Goal: Task Accomplishment & Management: Use online tool/utility

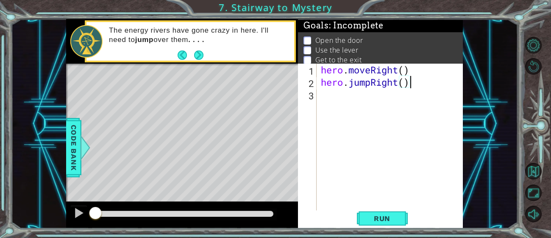
click at [336, 97] on div "hero . moveRight ( ) hero . jumpRight ( )" at bounding box center [392, 150] width 146 height 172
click at [385, 221] on span "Run" at bounding box center [383, 218] width 34 height 8
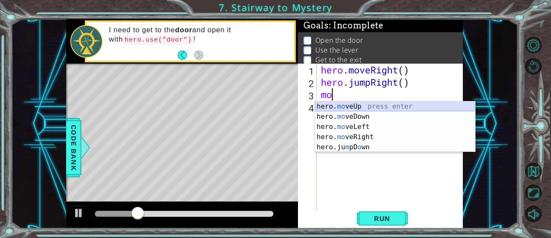
click at [325, 103] on div "hero. mo veUp press enter hero. mo veDown press enter hero. mo veLeft press ent…" at bounding box center [395, 136] width 160 height 71
type textarea "hero.moveUp(1)"
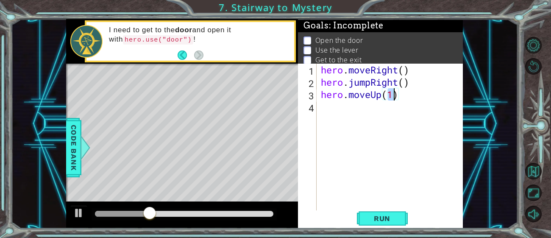
click at [352, 106] on div "hero . moveRight ( ) hero . jumpRight ( ) hero . moveUp ( 1 )" at bounding box center [392, 150] width 146 height 172
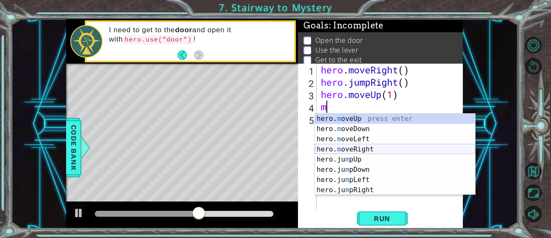
click at [349, 148] on div "hero. m oveUp press enter hero. m oveDown press enter hero. m oveLeft press ent…" at bounding box center [395, 165] width 160 height 102
type textarea "hero.moveRight(1)"
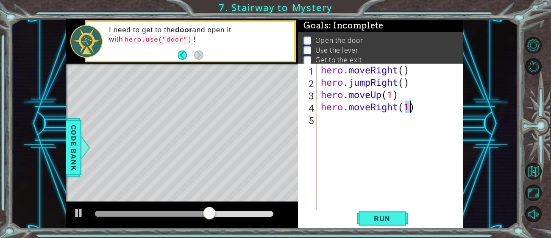
click at [341, 128] on div "hero . moveRight ( ) hero . jumpRight ( ) hero . moveUp ( 1 ) hero . moveRight …" at bounding box center [392, 150] width 146 height 172
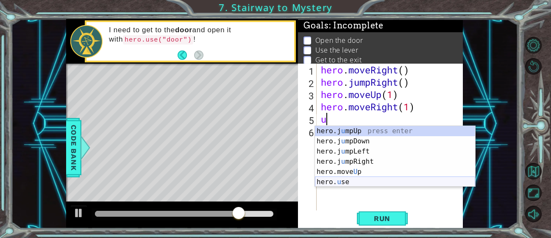
click at [344, 181] on div "hero.j u mpUp press enter hero.j u mpDown press enter hero.j u mpLeft press ent…" at bounding box center [395, 166] width 160 height 81
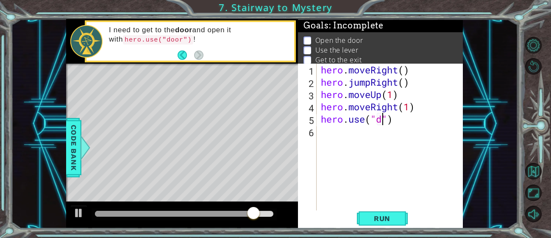
scroll to position [0, 3]
type textarea "hero.use("door")"
click at [380, 218] on span "Run" at bounding box center [383, 218] width 34 height 8
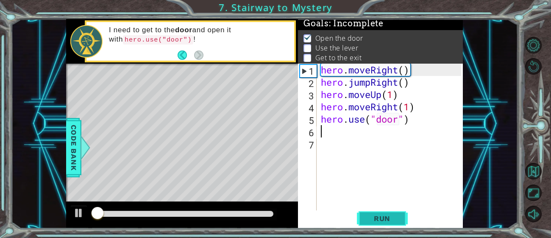
scroll to position [3, 0]
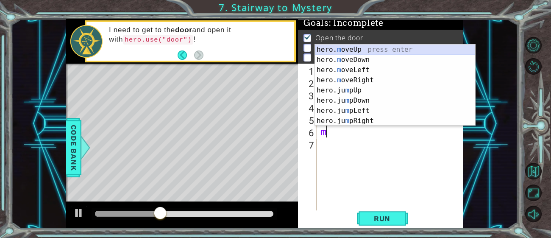
click at [381, 51] on div "hero. m oveUp press enter hero. m oveDown press enter hero. m oveLeft press ent…" at bounding box center [395, 96] width 160 height 102
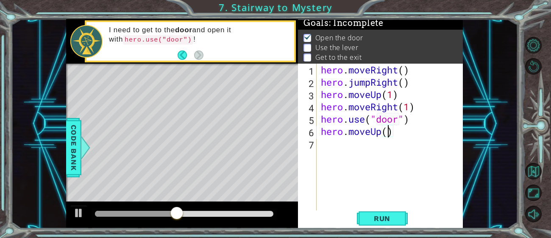
type textarea "hero.moveUp(2)"
click at [329, 151] on div "hero . moveRight ( ) hero . jumpRight ( ) hero . moveUp ( 1 ) hero . moveRight …" at bounding box center [392, 150] width 146 height 172
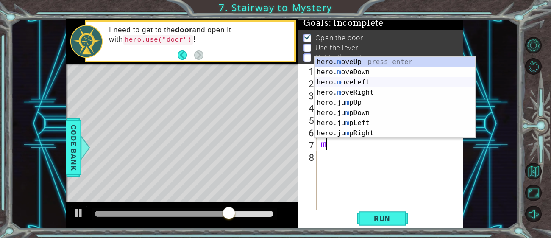
click at [375, 81] on div "hero. m oveUp press enter hero. m oveDown press enter hero. m oveLeft press ent…" at bounding box center [395, 108] width 160 height 102
type textarea "hero.moveLeft(1)"
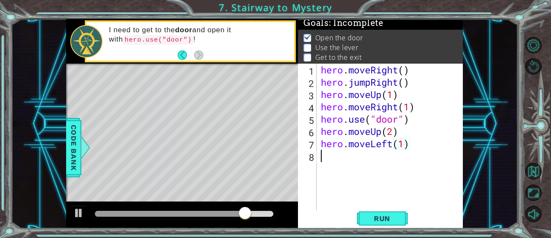
click at [377, 160] on div "hero . moveRight ( ) hero . jumpRight ( ) hero . moveUp ( 1 ) hero . moveRight …" at bounding box center [392, 150] width 146 height 172
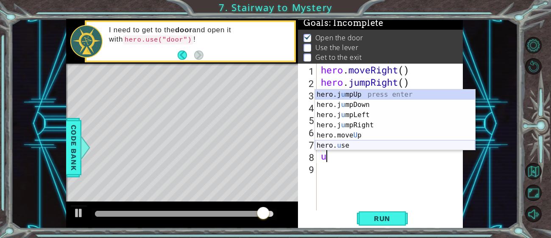
click at [366, 149] on div "hero.j u mpUp press enter hero.j u mpDown press enter hero.j u mpLeft press ent…" at bounding box center [395, 129] width 160 height 81
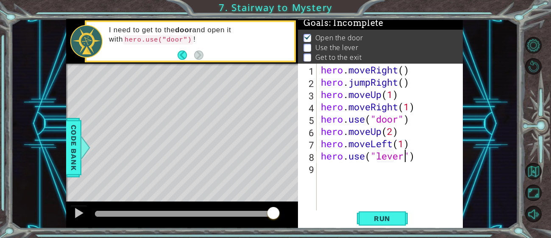
scroll to position [0, 3]
type textarea "hero.use("lever")"
click at [397, 215] on span "Run" at bounding box center [383, 218] width 34 height 8
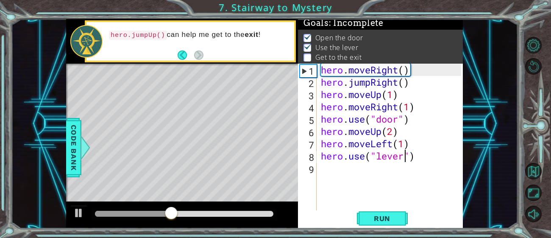
click at [360, 183] on div "hero . moveRight ( ) hero . jumpRight ( ) hero . moveUp ( 1 ) hero . moveRight …" at bounding box center [392, 150] width 146 height 172
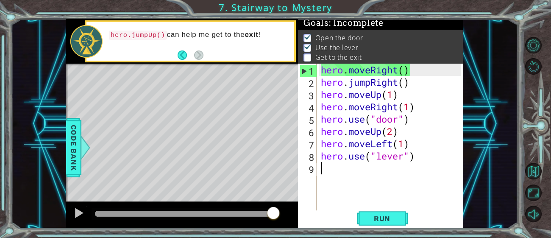
click at [361, 184] on div "hero . moveRight ( ) hero . jumpRight ( ) hero . moveUp ( 1 ) hero . moveRight …" at bounding box center [392, 150] width 146 height 172
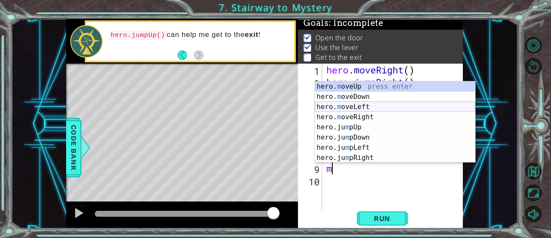
click at [352, 105] on div "hero. m oveUp press enter hero. m oveDown press enter hero. m oveLeft press ent…" at bounding box center [395, 132] width 160 height 102
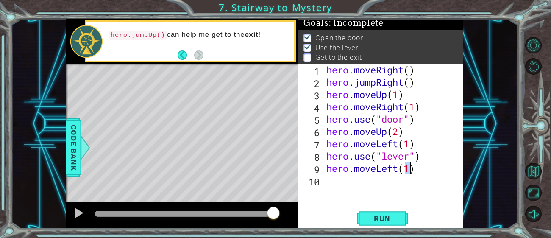
type textarea "hero.moveLeft(2)"
click at [371, 184] on div "hero . moveRight ( ) hero . jumpRight ( ) hero . moveUp ( 1 ) hero . moveRight …" at bounding box center [395, 150] width 141 height 172
type textarea "m"
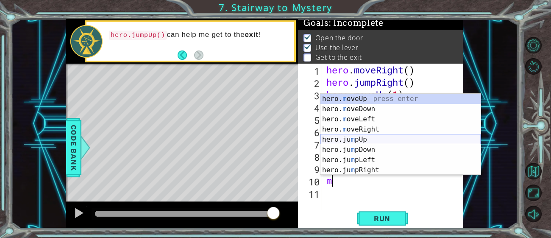
click at [378, 141] on div "hero. m oveUp press enter hero. m oveDown press enter hero. m oveLeft press ent…" at bounding box center [401, 145] width 160 height 102
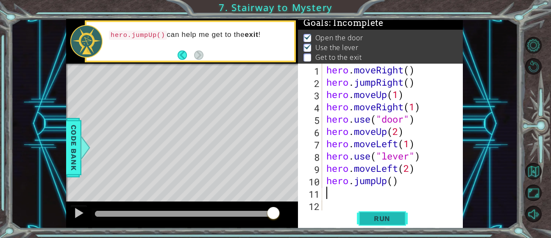
click at [384, 213] on button "Run" at bounding box center [382, 218] width 51 height 17
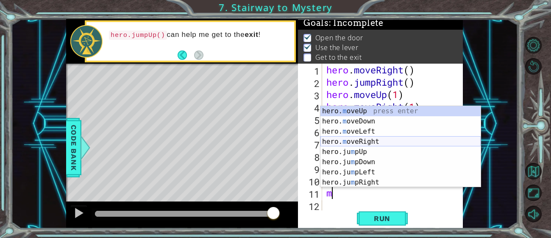
click at [363, 138] on div "hero. m oveUp press enter hero. m oveDown press enter hero. m oveLeft press ent…" at bounding box center [401, 157] width 160 height 102
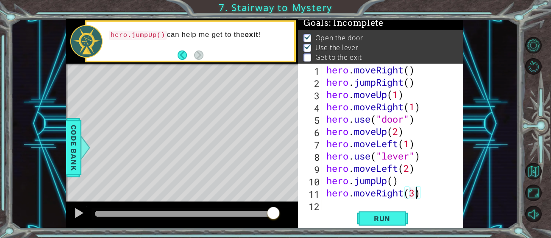
scroll to position [0, 3]
type textarea "hero.moveRight(2)"
click at [375, 214] on button "Run" at bounding box center [382, 218] width 51 height 17
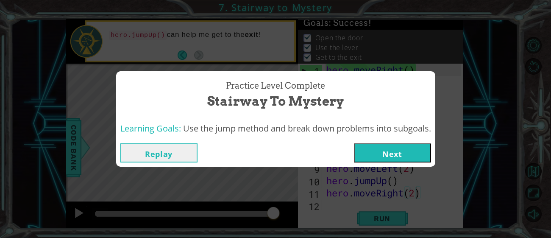
click at [371, 157] on button "Next" at bounding box center [392, 152] width 77 height 19
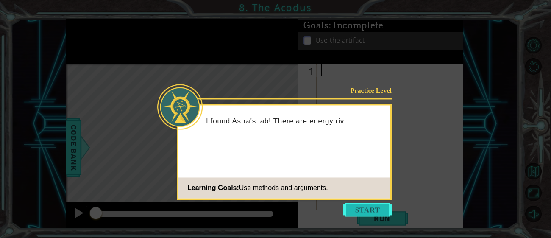
click at [376, 205] on button "Start" at bounding box center [368, 210] width 48 height 14
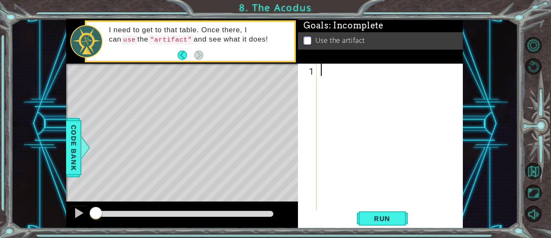
click at [277, 207] on div at bounding box center [182, 214] width 232 height 27
click at [278, 203] on div at bounding box center [182, 214] width 232 height 27
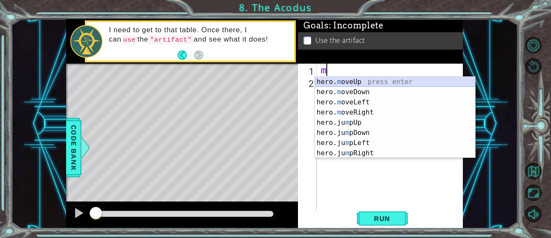
click at [358, 81] on div "hero. m oveUp press enter hero. m oveDown press enter hero. m oveLeft press ent…" at bounding box center [395, 128] width 160 height 102
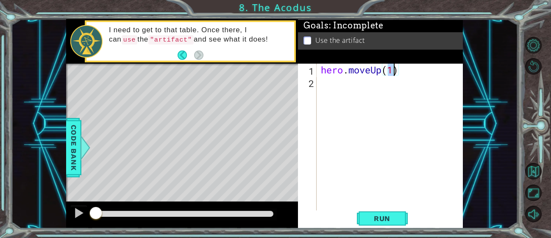
type textarea "hero.moveUp(2)"
click at [344, 84] on div "hero . moveUp ( 2 )" at bounding box center [392, 150] width 146 height 172
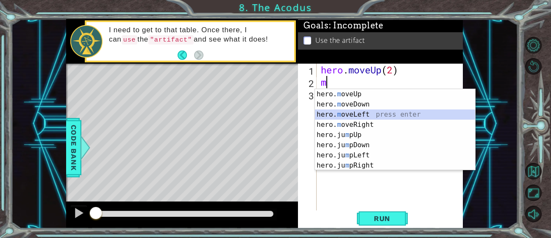
click at [342, 114] on div "hero. m oveUp press enter hero. m oveDown press enter hero. m oveLeft press ent…" at bounding box center [395, 140] width 160 height 102
type textarea "hero.moveLeft(1)"
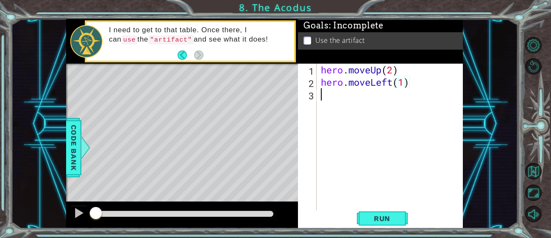
click at [334, 101] on div "hero . moveUp ( 2 ) hero . moveLeft ( 1 )" at bounding box center [392, 150] width 146 height 172
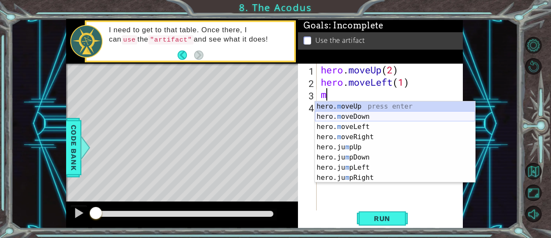
click at [338, 113] on div "hero. m oveUp press enter hero. m oveDown press enter hero. m oveLeft press ent…" at bounding box center [395, 152] width 160 height 102
type textarea "hero.moveDown(1)"
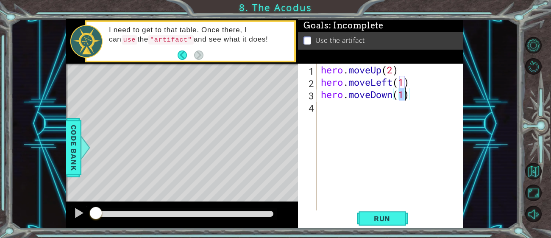
click at [336, 106] on div "hero . moveUp ( 2 ) hero . moveLeft ( 1 ) hero . moveDown ( 1 )" at bounding box center [392, 150] width 146 height 172
click at [403, 96] on div "hero . moveUp ( 2 ) hero . moveLeft ( 1 ) hero . moveDown ( 1 )" at bounding box center [392, 150] width 146 height 172
type textarea "hero.moveDown(1)"
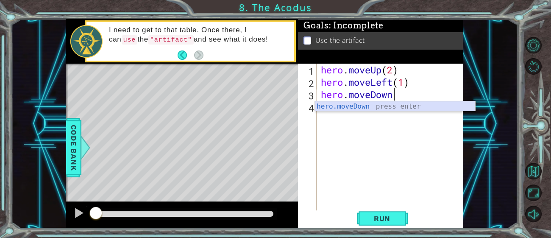
click at [396, 102] on div "hero.moveDown press enter" at bounding box center [395, 116] width 160 height 31
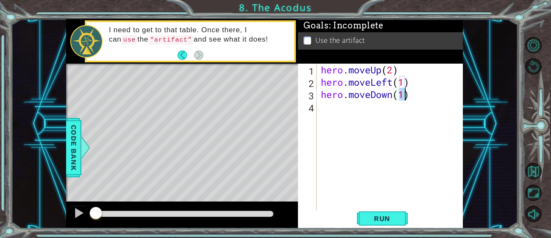
type textarea "hero.moveDown(2)"
click at [346, 106] on div "hero . moveUp ( 2 ) hero . moveLeft ( 1 ) hero . moveDown ( 2 )" at bounding box center [392, 150] width 146 height 172
type textarea "m"
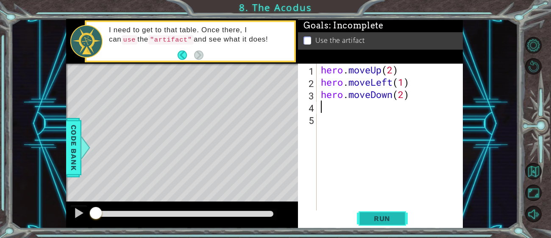
click at [383, 225] on button "Run" at bounding box center [382, 218] width 51 height 17
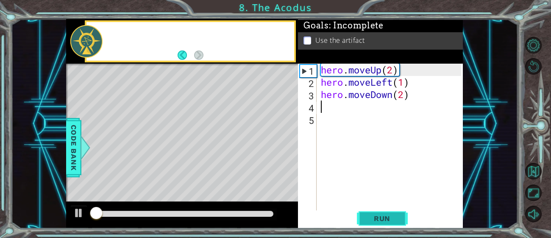
click at [383, 225] on button "Run" at bounding box center [382, 218] width 51 height 17
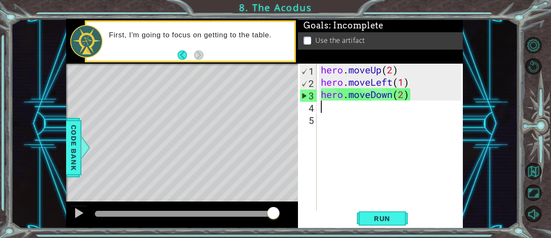
click at [421, 182] on div "hero . moveUp ( 2 ) hero . moveLeft ( 1 ) hero . moveDown ( 2 )" at bounding box center [392, 150] width 146 height 172
click at [368, 109] on div "hero . moveUp ( 2 ) hero . moveLeft ( 1 ) hero . moveDown ( 2 )" at bounding box center [392, 150] width 146 height 172
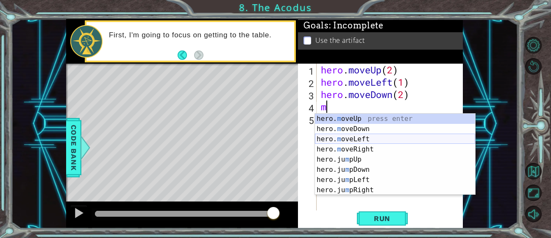
click at [372, 135] on div "hero. m oveUp press enter hero. m oveDown press enter hero. m oveLeft press ent…" at bounding box center [395, 165] width 160 height 102
type textarea "hero.moveLeft(1)"
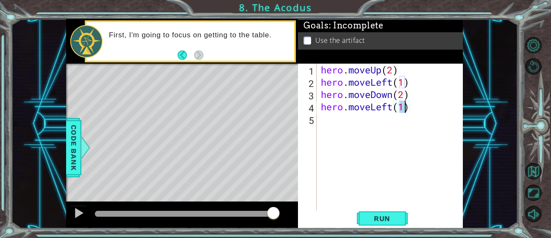
click at [347, 114] on div "hero . moveUp ( 2 ) hero . moveLeft ( 1 ) hero . moveDown ( 2 ) hero . moveLeft…" at bounding box center [392, 150] width 146 height 172
type textarea "m"
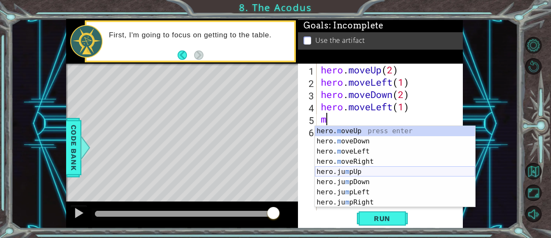
click at [345, 169] on div "hero. m oveUp press enter hero. m oveDown press enter hero. m oveLeft press ent…" at bounding box center [395, 177] width 160 height 102
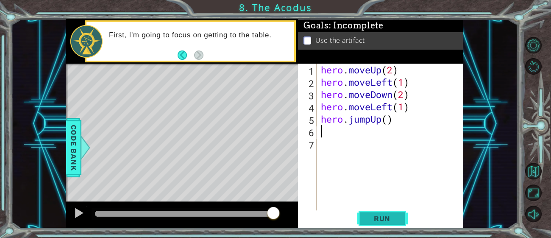
click at [366, 215] on span "Run" at bounding box center [383, 218] width 34 height 8
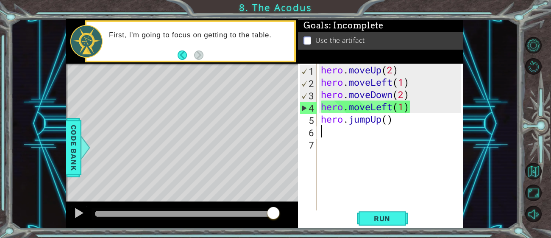
click at [414, 108] on div "hero . moveUp ( 2 ) hero . moveLeft ( 1 ) hero . moveDown ( 2 ) hero . moveLeft…" at bounding box center [392, 150] width 146 height 172
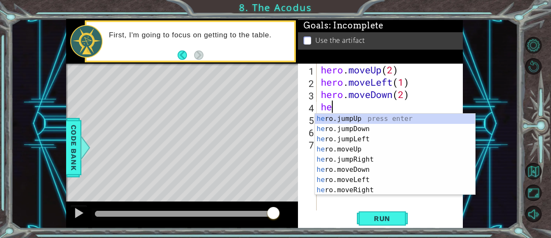
type textarea "h"
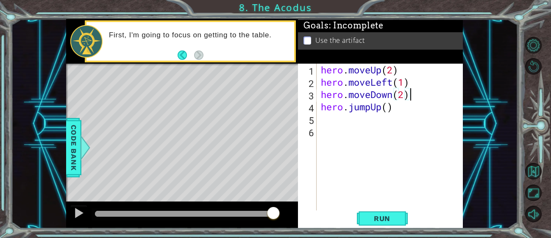
click at [387, 108] on div "hero . moveUp ( 2 ) hero . moveLeft ( 1 ) hero . moveDown ( 2 ) hero . jumpUp (…" at bounding box center [392, 150] width 146 height 172
type textarea "hero.jumpUp()"
click at [335, 123] on div "hero . moveUp ( 2 ) hero . moveLeft ( 1 ) hero . moveDown ( 2 ) hero . jumpUp (…" at bounding box center [392, 150] width 146 height 172
click at [381, 215] on span "Run" at bounding box center [383, 218] width 34 height 8
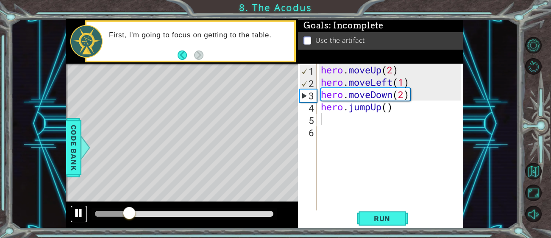
click at [81, 207] on div at bounding box center [78, 212] width 11 height 11
click at [392, 113] on div "hero . moveUp ( 2 ) hero . moveLeft ( 1 ) hero . moveDown ( 2 ) hero . jumpUp (…" at bounding box center [392, 150] width 146 height 172
click at [395, 107] on div "hero . moveUp ( 2 ) hero . moveLeft ( 1 ) hero . moveDown ( 2 ) hero . jumpUp (…" at bounding box center [392, 150] width 146 height 172
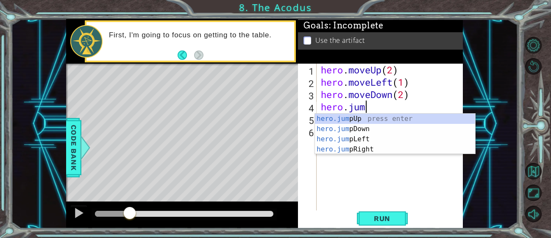
type textarea "hero."
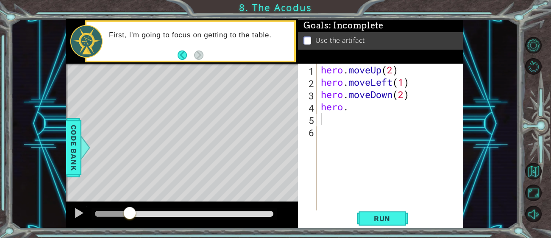
click at [71, 34] on div at bounding box center [86, 41] width 32 height 32
click at [74, 41] on div at bounding box center [86, 41] width 32 height 32
click at [399, 109] on div "hero . moveUp ( 2 ) hero . moveLeft ( 1 ) hero . moveDown ( 2 ) hero ." at bounding box center [392, 150] width 146 height 172
type textarea "hero"
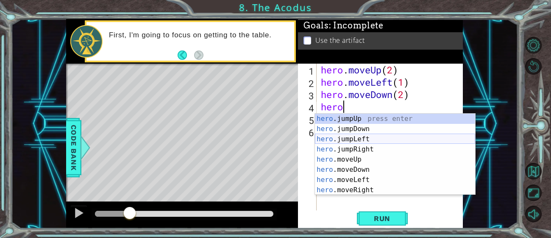
click at [401, 140] on div "hero .jumpUp press enter hero .jumpDown press enter hero .jumpLeft press enter …" at bounding box center [395, 165] width 160 height 102
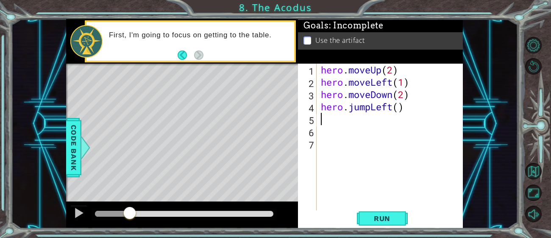
click at [409, 106] on div "hero . moveUp ( 2 ) hero . moveLeft ( 1 ) hero . moveDown ( 2 ) hero . jumpLeft…" at bounding box center [392, 150] width 146 height 172
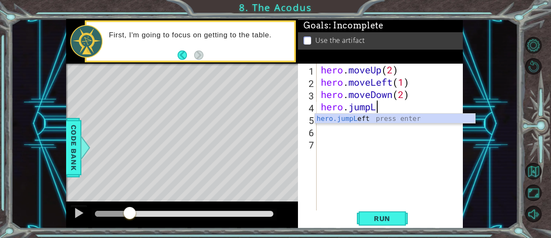
type textarea "hero.jump"
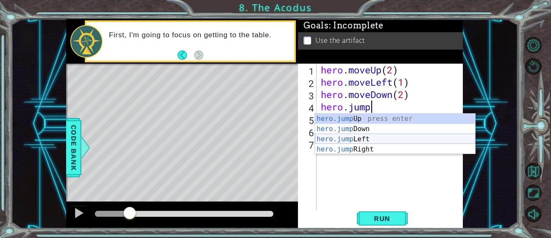
click at [400, 140] on div "hero.jump Up press enter hero.jump Down press enter hero.jump Left press enter …" at bounding box center [395, 144] width 160 height 61
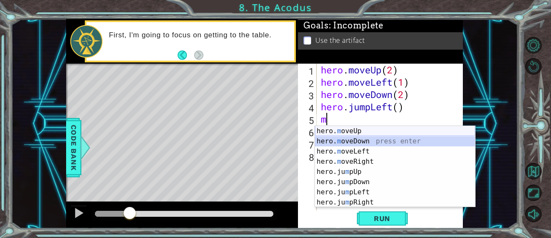
drag, startPoint x: 395, startPoint y: 140, endPoint x: 376, endPoint y: 129, distance: 22.1
click at [376, 129] on div "hero. m oveUp press enter hero. m oveDown press enter hero. m oveLeft press ent…" at bounding box center [395, 177] width 160 height 102
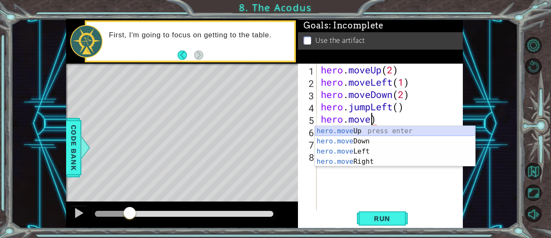
click at [352, 130] on div "hero.move Up press enter hero.move Down press enter hero.move Left press enter …" at bounding box center [395, 156] width 160 height 61
type textarea "hero.moveUp(1)"
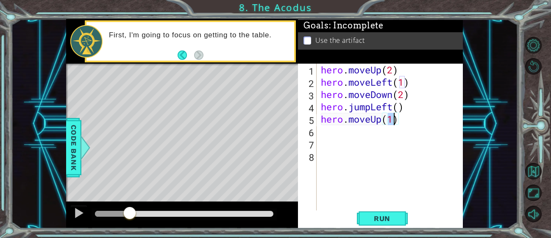
click at [352, 129] on div "hero . moveUp ( 2 ) hero . moveLeft ( 1 ) hero . moveDown ( 2 ) hero . jumpLeft…" at bounding box center [392, 150] width 146 height 172
click at [383, 120] on div "hero . moveUp ( 2 ) hero . moveLeft ( 1 ) hero . moveDown ( 2 ) hero . jumpLeft…" at bounding box center [392, 150] width 146 height 172
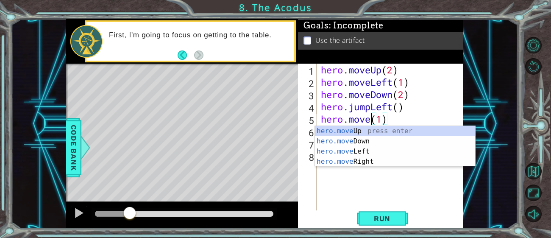
click at [410, 120] on div "hero . moveUp ( 2 ) hero . moveLeft ( 1 ) hero . moveDown ( 2 ) hero . jumpLeft…" at bounding box center [392, 150] width 146 height 172
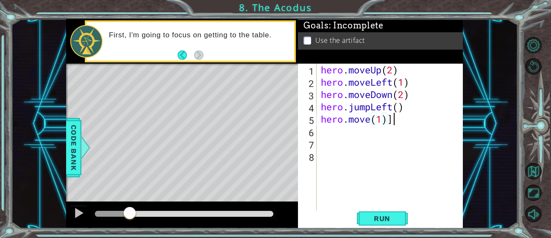
scroll to position [0, 3]
click at [370, 123] on div "hero . moveUp ( 2 ) hero . moveLeft ( 1 ) hero . moveDown ( 2 ) hero . jumpLeft…" at bounding box center [392, 150] width 146 height 172
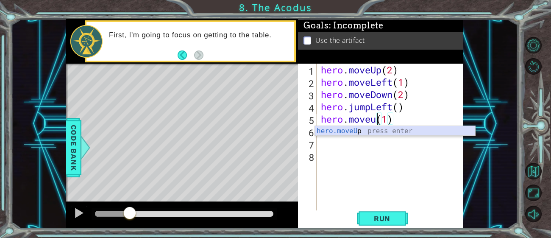
click at [373, 127] on div "hero.moveU p press enter" at bounding box center [395, 141] width 160 height 31
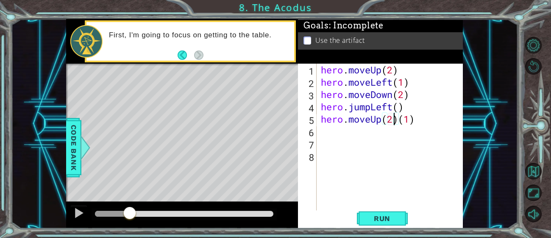
scroll to position [0, 3]
click at [420, 118] on div "hero . moveUp ( 2 ) hero . moveLeft ( 1 ) hero . moveDown ( 2 ) hero . jumpLeft…" at bounding box center [392, 150] width 146 height 172
type textarea "hero.moveUp(2)"
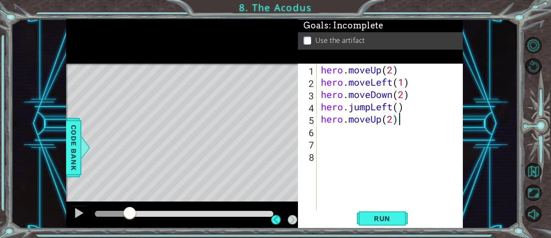
scroll to position [0, 0]
click at [392, 221] on span "Run" at bounding box center [383, 218] width 34 height 8
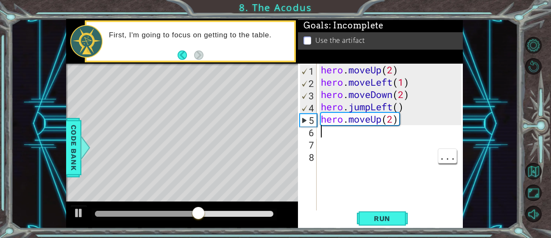
click at [343, 133] on div "hero . moveUp ( 2 ) hero . moveLeft ( 1 ) hero . moveDown ( 2 ) hero . jumpLeft…" at bounding box center [392, 150] width 146 height 172
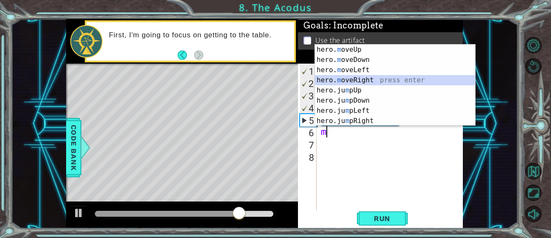
click at [373, 78] on div "hero. m oveUp press enter hero. m oveDown press enter hero. m oveLeft press ent…" at bounding box center [395, 96] width 160 height 102
type textarea "hero.moveRight(1)"
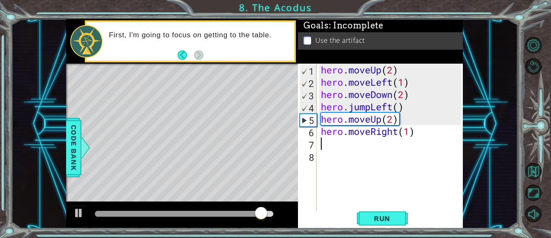
click at [349, 147] on div "hero . moveUp ( 2 ) hero . moveLeft ( 1 ) hero . moveDown ( 2 ) hero . jumpLeft…" at bounding box center [392, 150] width 146 height 172
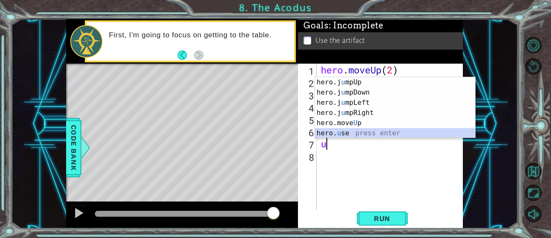
click at [354, 133] on div "hero.j u mpUp press enter hero.j u mpDown press enter hero.j u mpLeft press ent…" at bounding box center [395, 117] width 160 height 81
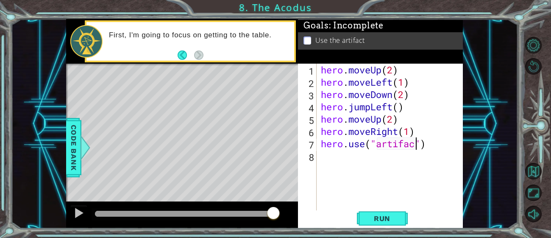
scroll to position [0, 5]
type textarea "hero.use("artifact")"
click at [393, 220] on span "Run" at bounding box center [383, 218] width 34 height 8
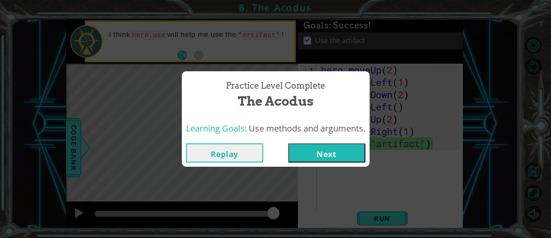
click at [304, 150] on button "Next" at bounding box center [326, 152] width 77 height 19
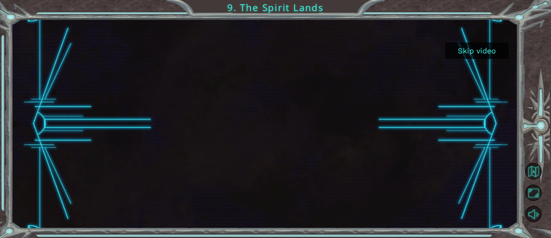
click at [484, 46] on button "Skip video" at bounding box center [477, 50] width 64 height 17
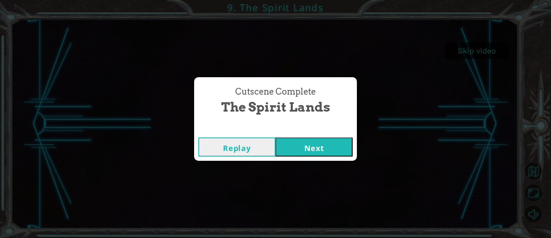
click at [339, 145] on button "Next" at bounding box center [314, 146] width 77 height 19
click at [342, 149] on body "Skip video 9. The Spirit Lands Cutscene Complete The Spirit Lands Replay Next G…" at bounding box center [275, 119] width 551 height 238
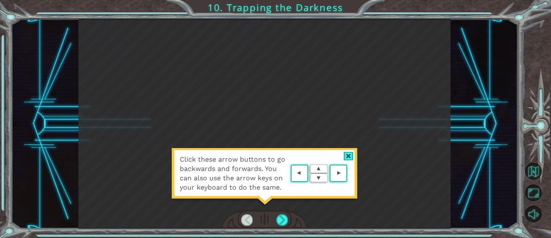
click at [349, 173] on area at bounding box center [349, 173] width 0 height 0
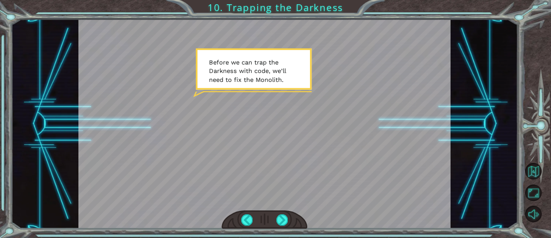
click at [284, 84] on div at bounding box center [264, 124] width 373 height 210
click at [285, 220] on div at bounding box center [282, 219] width 11 height 11
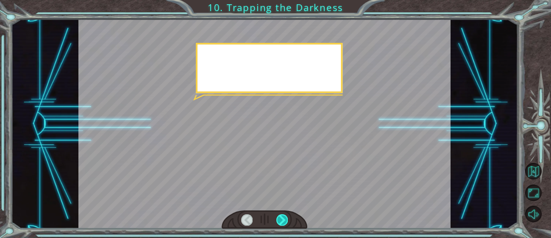
click at [283, 225] on div at bounding box center [282, 219] width 11 height 11
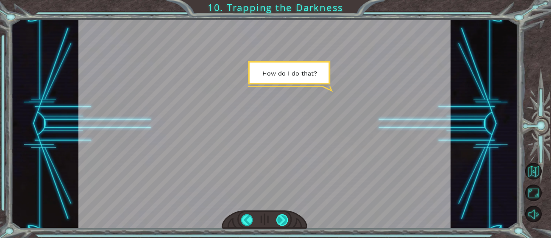
click at [285, 218] on div at bounding box center [282, 219] width 11 height 11
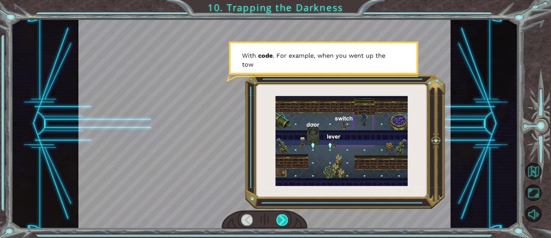
click at [282, 225] on div at bounding box center [282, 219] width 11 height 11
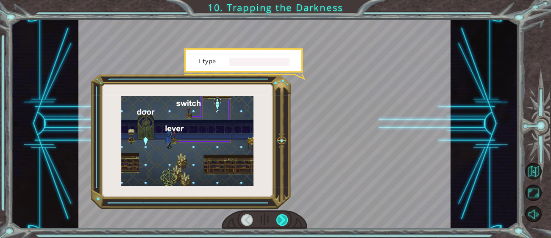
click at [282, 225] on div at bounding box center [282, 219] width 11 height 11
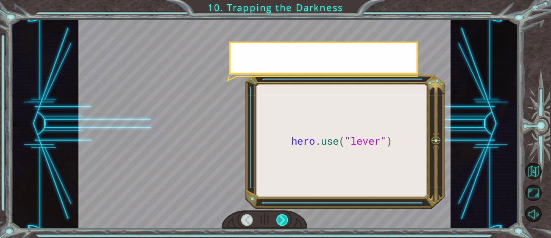
click at [282, 224] on div at bounding box center [282, 219] width 11 height 11
click at [282, 225] on div at bounding box center [282, 219] width 11 height 11
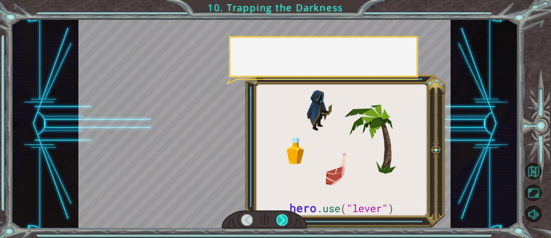
click at [285, 218] on div at bounding box center [282, 219] width 11 height 11
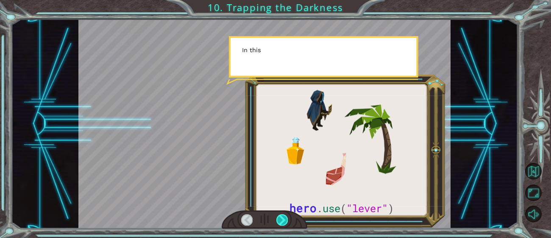
click at [286, 217] on div at bounding box center [282, 219] width 11 height 11
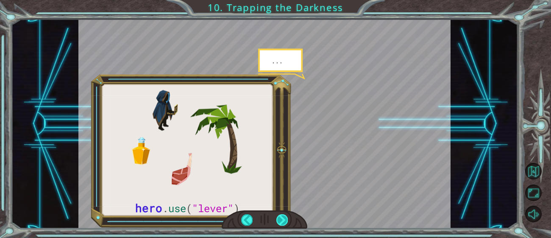
click at [284, 222] on div at bounding box center [282, 219] width 11 height 11
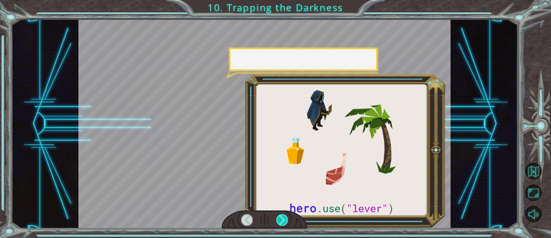
click at [285, 220] on div at bounding box center [282, 219] width 11 height 11
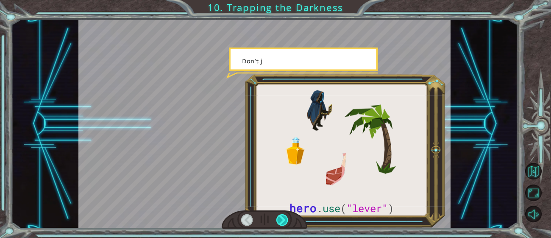
click at [285, 220] on div at bounding box center [282, 219] width 11 height 11
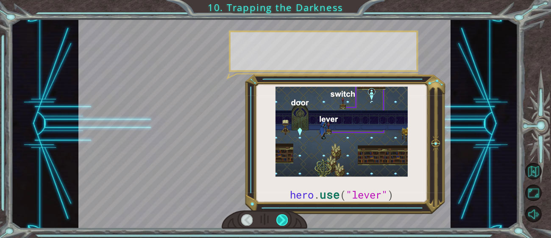
click at [285, 221] on div at bounding box center [282, 219] width 11 height 11
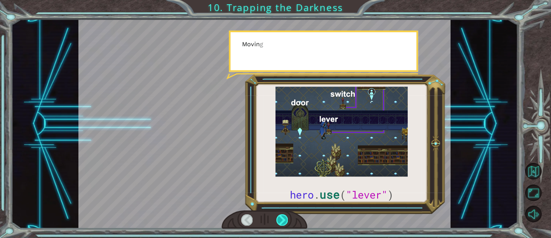
click at [286, 220] on div at bounding box center [282, 219] width 11 height 11
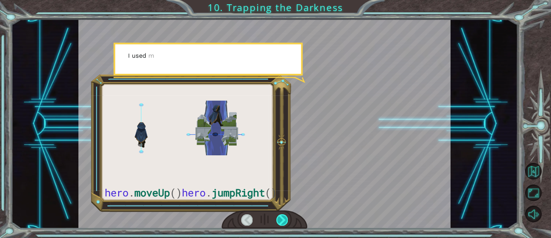
click at [285, 221] on div at bounding box center [282, 219] width 11 height 11
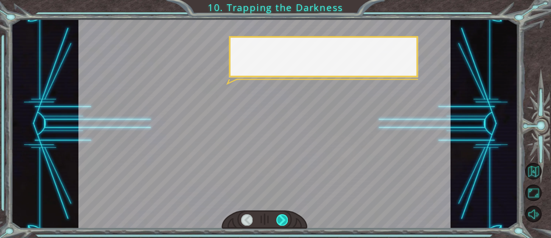
click at [285, 221] on div at bounding box center [282, 219] width 11 height 11
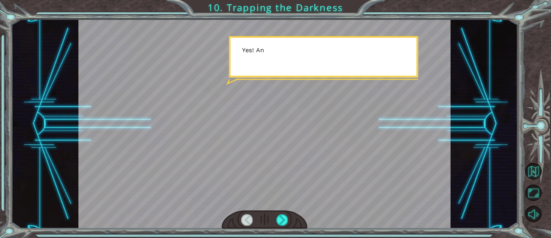
click at [291, 224] on div at bounding box center [265, 219] width 86 height 19
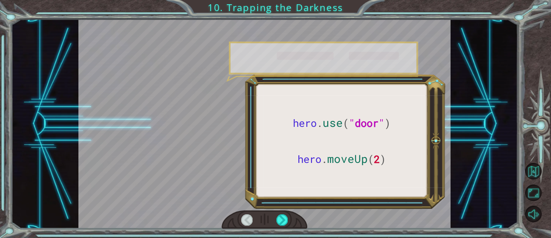
click at [290, 224] on div at bounding box center [265, 219] width 86 height 19
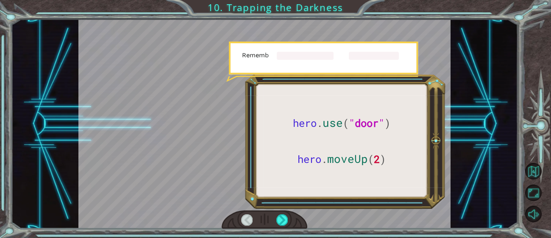
click at [289, 223] on div at bounding box center [265, 219] width 86 height 19
click at [285, 221] on div at bounding box center [282, 219] width 11 height 11
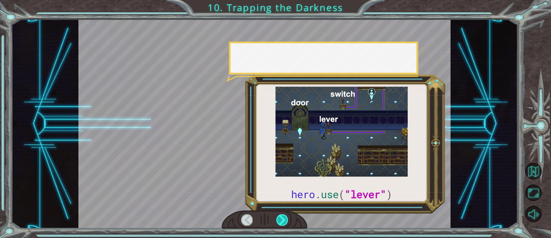
click at [284, 223] on div at bounding box center [282, 219] width 11 height 11
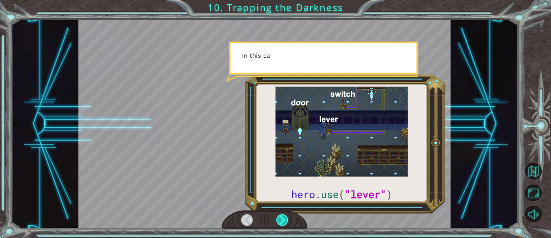
click at [283, 224] on div at bounding box center [282, 219] width 11 height 11
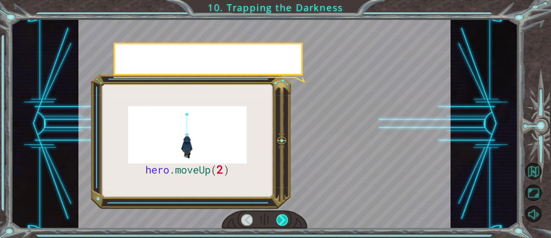
click at [282, 224] on div at bounding box center [282, 219] width 11 height 11
click at [283, 224] on div at bounding box center [282, 219] width 11 height 11
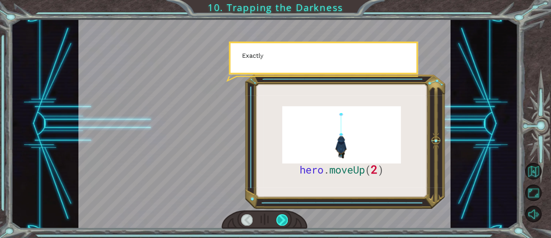
click at [283, 223] on div at bounding box center [282, 219] width 11 height 11
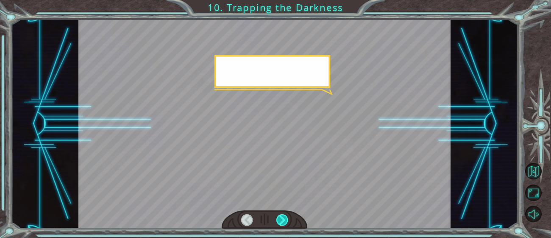
click at [285, 224] on div at bounding box center [282, 219] width 11 height 11
click at [284, 223] on div at bounding box center [282, 219] width 11 height 11
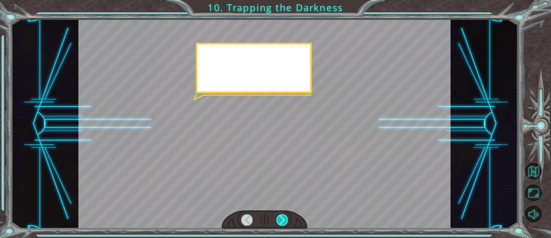
click at [283, 225] on div at bounding box center [282, 219] width 11 height 11
click at [282, 227] on div at bounding box center [265, 219] width 86 height 19
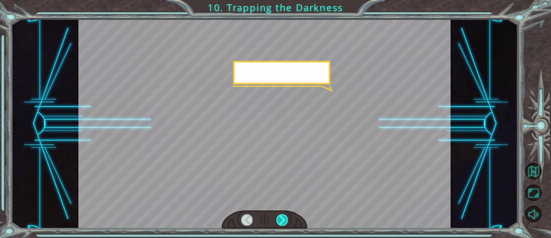
click at [282, 224] on div at bounding box center [282, 219] width 11 height 11
